Goal: Subscribe to service/newsletter

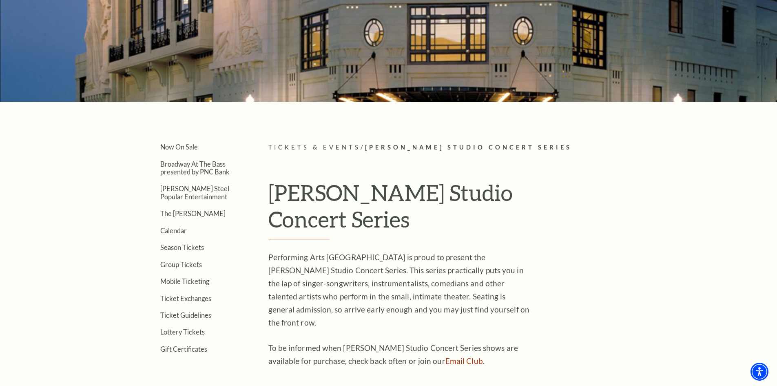
scroll to position [122, 0]
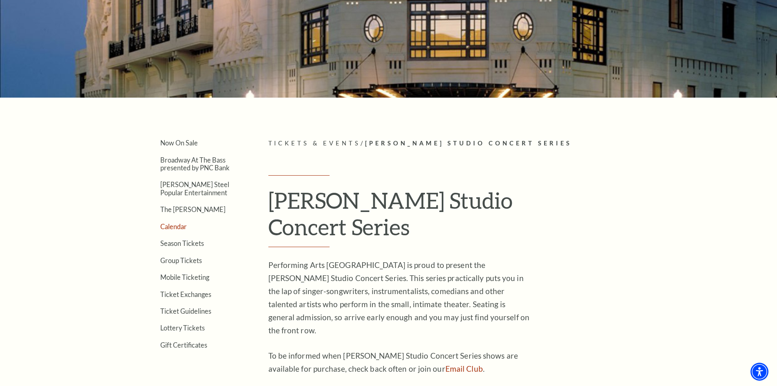
click at [170, 227] on link "Calendar" at bounding box center [173, 226] width 27 height 8
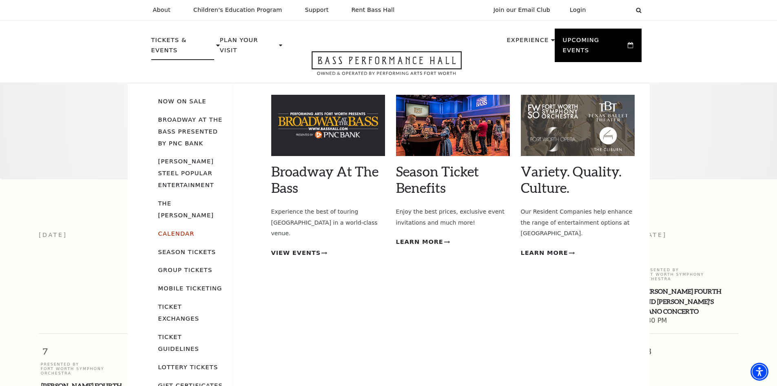
click at [179, 230] on link "Calendar" at bounding box center [176, 233] width 36 height 7
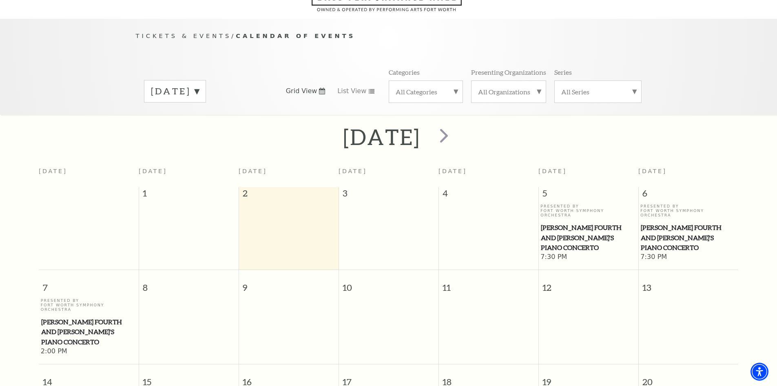
scroll to position [72, 0]
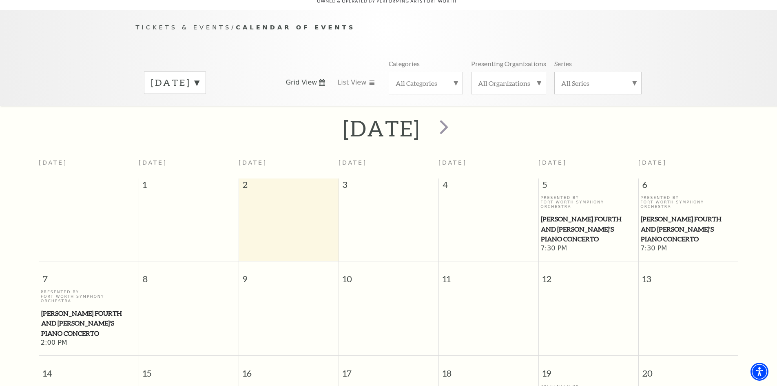
click at [453, 79] on label "All Categories" at bounding box center [426, 83] width 60 height 9
click at [546, 32] on div "Tickets & Events / Calendar of Events September 2025 Grid View List View Catego…" at bounding box center [389, 63] width 522 height 83
click at [629, 79] on label "All Series" at bounding box center [598, 83] width 73 height 9
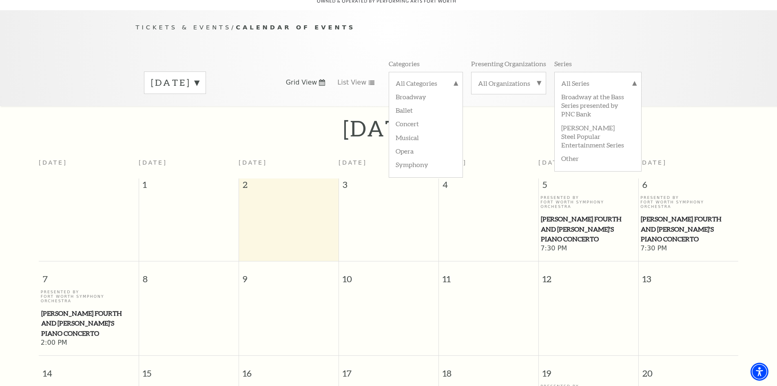
click at [538, 79] on label "All Organizations" at bounding box center [508, 83] width 61 height 9
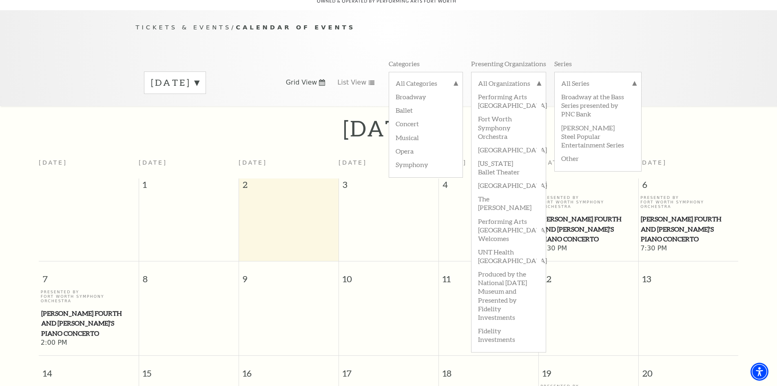
click at [250, 41] on div "Tickets & Events / Calendar of Events September 2025 Grid View List View Catego…" at bounding box center [389, 63] width 522 height 83
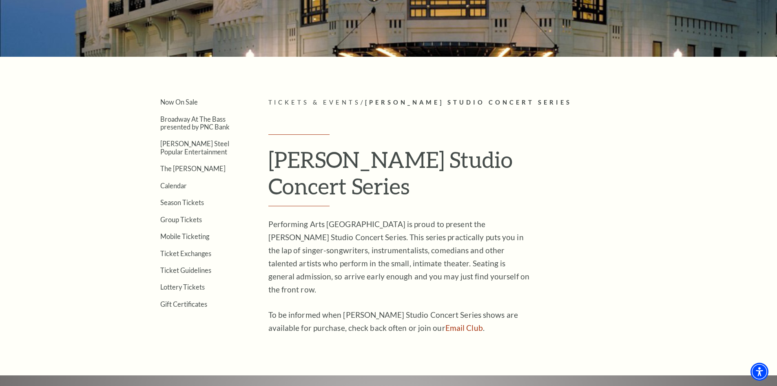
scroll to position [286, 0]
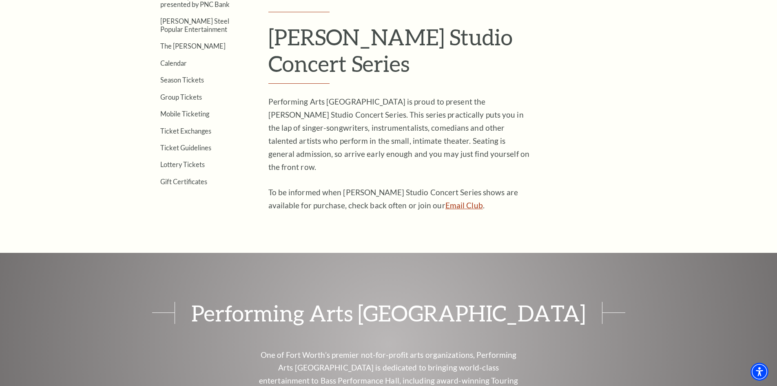
click at [446, 200] on link "Email Club" at bounding box center [465, 204] width 38 height 9
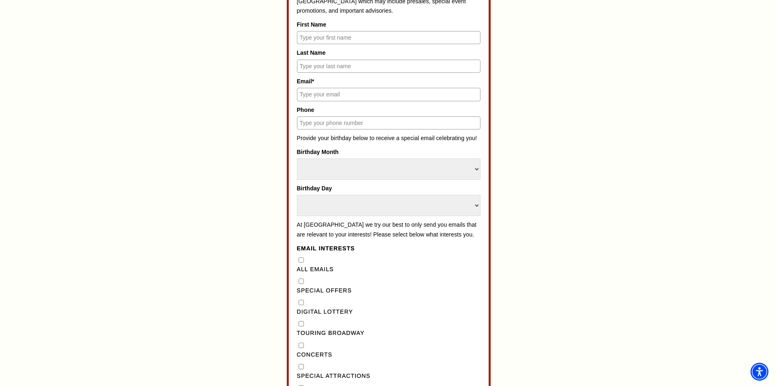
scroll to position [327, 0]
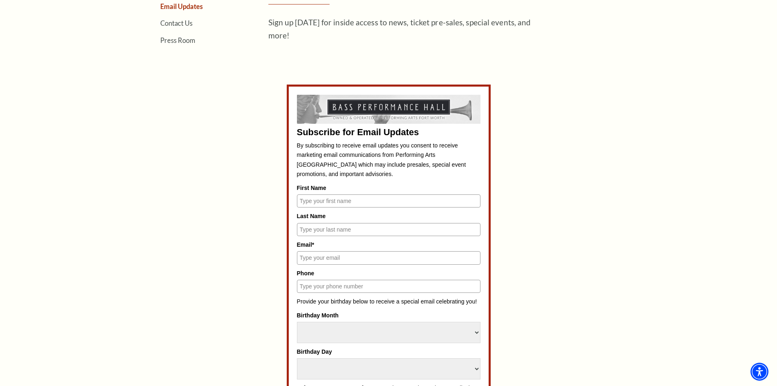
click at [385, 197] on input "First Name" at bounding box center [389, 200] width 184 height 13
type input "[PERSON_NAME]"
type input "[EMAIL_ADDRESS][DOMAIN_NAME]"
type input "8176573192"
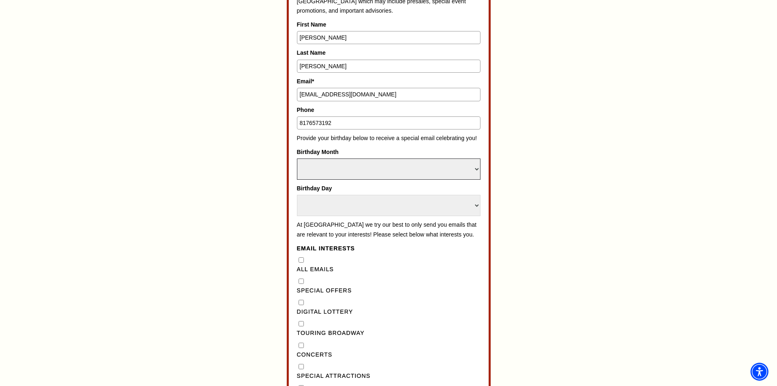
click at [479, 171] on select "Select Month January February March April May June July August September Octobe…" at bounding box center [389, 168] width 184 height 21
select select "March"
click at [297, 158] on select "Select Month January February March April May June July August September Octobe…" at bounding box center [389, 168] width 184 height 21
click at [478, 205] on select "Select Day 1 2 3 4 5 6 7 8 9 10 11 12 13 14 15 16 17 18 19 20 21 22 23 24 25 26…" at bounding box center [389, 205] width 184 height 21
select select "22"
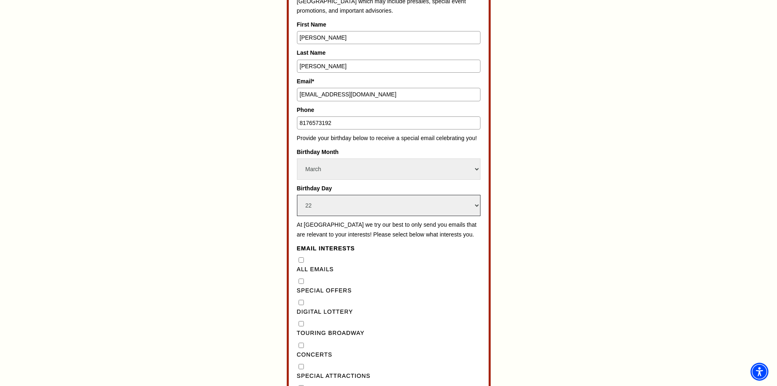
click at [297, 195] on select "Select Day 1 2 3 4 5 6 7 8 9 10 11 12 13 14 15 16 17 18 19 20 21 22 23 24 25 26…" at bounding box center [389, 205] width 184 height 21
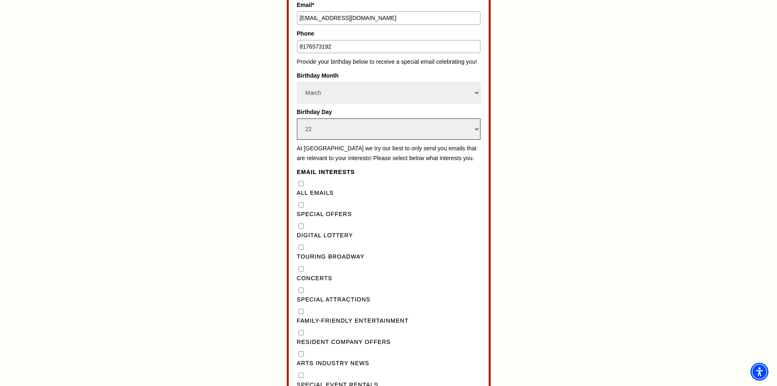
scroll to position [612, 0]
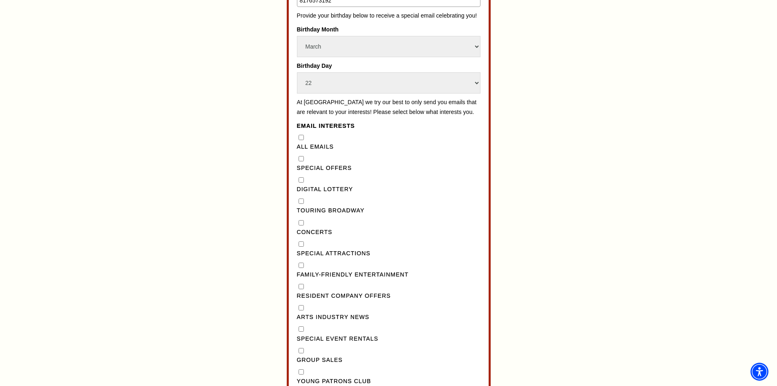
click at [301, 225] on input "Concerts" at bounding box center [301, 222] width 5 height 5
checkbox input "true"
click at [302, 247] on Attractions"] "Special Attractions" at bounding box center [301, 243] width 5 height 5
checkbox Attractions"] "true"
click at [301, 268] on Entertainment"] "Family-Friendly Entertainment" at bounding box center [301, 264] width 5 height 5
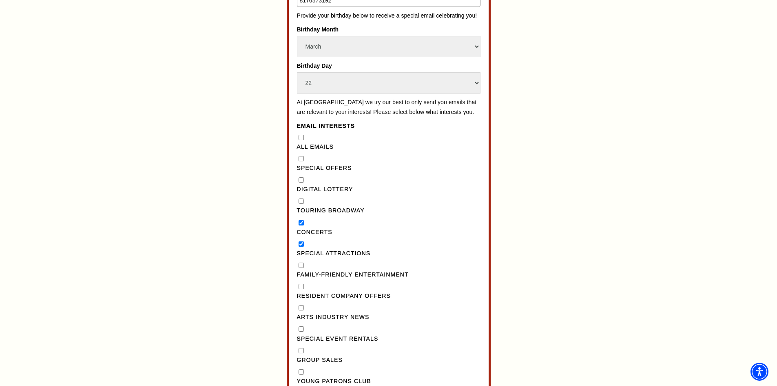
checkbox Entertainment"] "true"
click at [300, 161] on "] "Special Offers" at bounding box center [301, 158] width 5 height 5
checkbox "] "true"
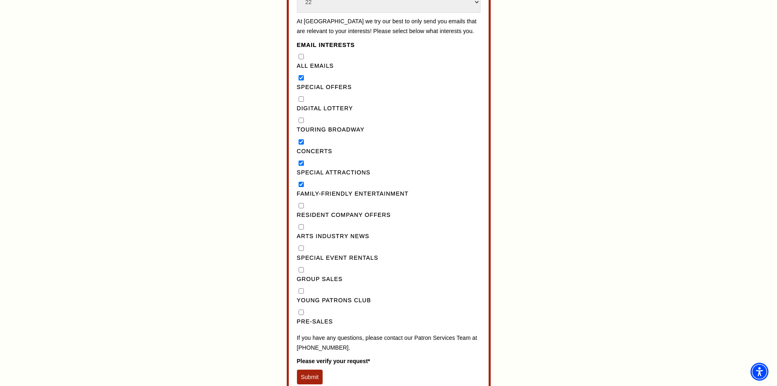
scroll to position [694, 0]
click at [300, 122] on Broadway"] "Touring Broadway" at bounding box center [301, 119] width 5 height 5
checkbox Broadway"] "true"
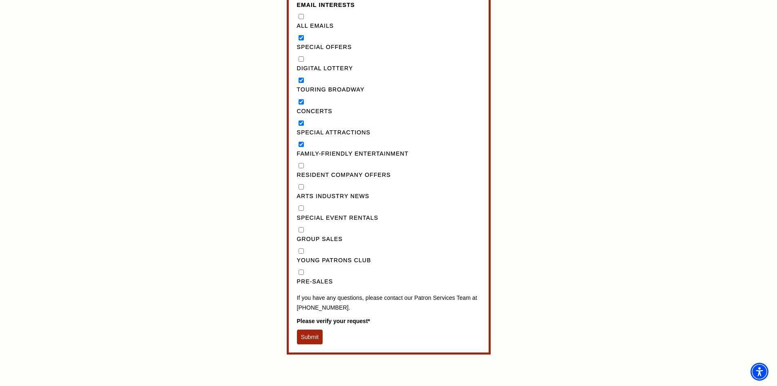
scroll to position [816, 0]
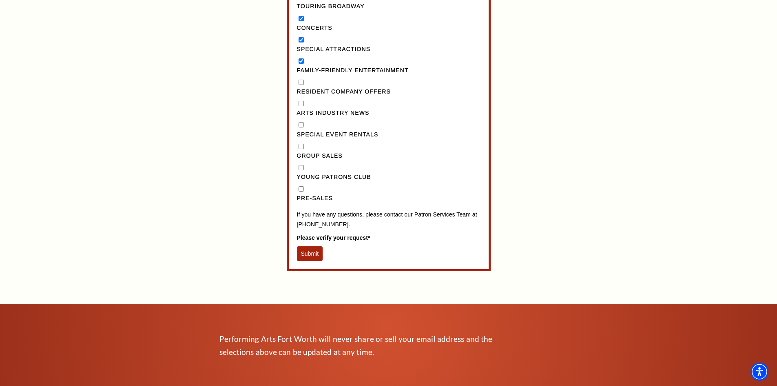
click at [309, 261] on button "Submit" at bounding box center [310, 253] width 26 height 15
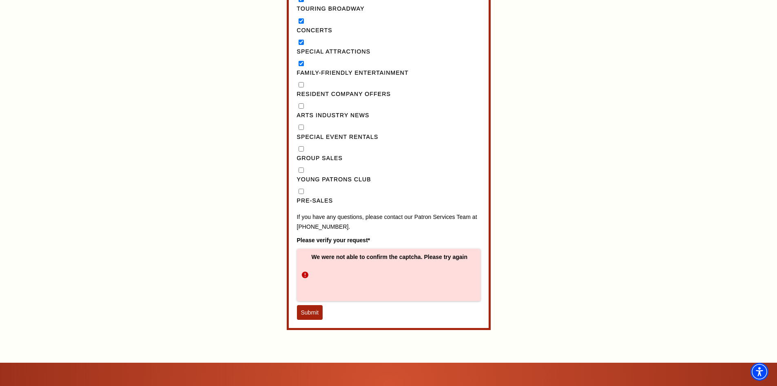
scroll to position [939, 0]
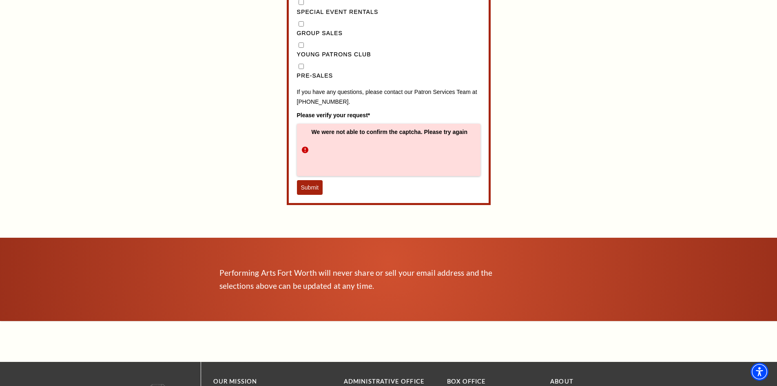
click at [306, 195] on button "Submit" at bounding box center [310, 187] width 26 height 15
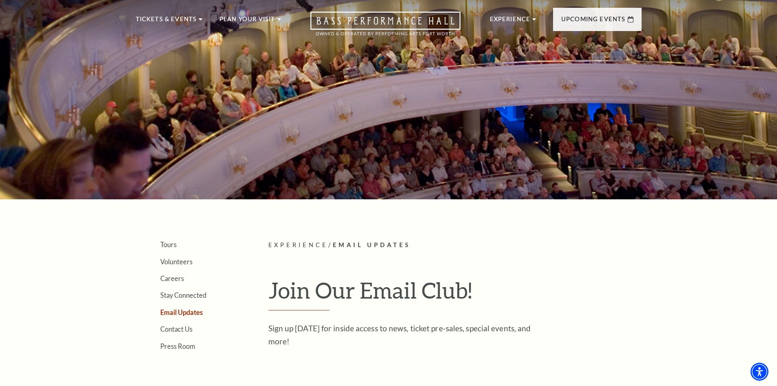
scroll to position [0, 0]
